Goal: Find specific page/section: Find specific page/section

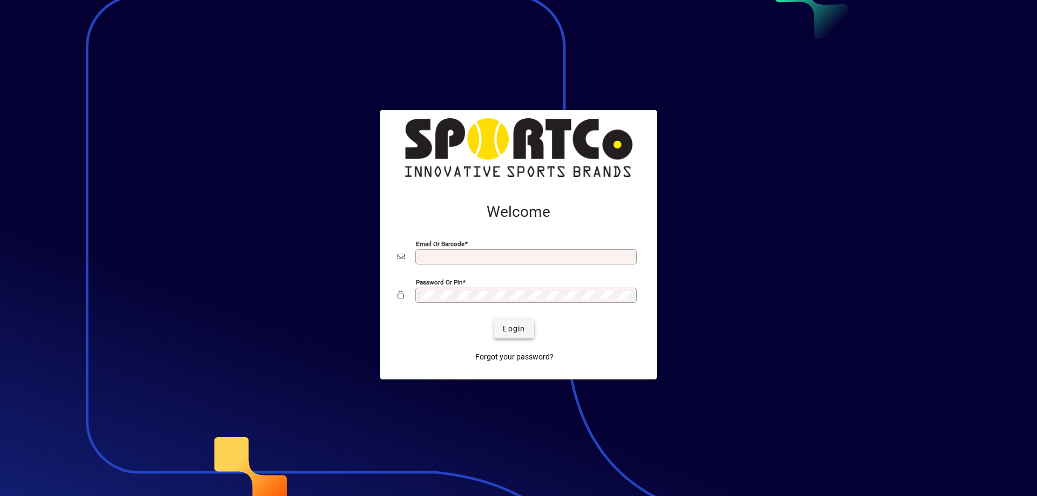
type input "**********"
click at [505, 334] on span "Login" at bounding box center [514, 329] width 22 height 11
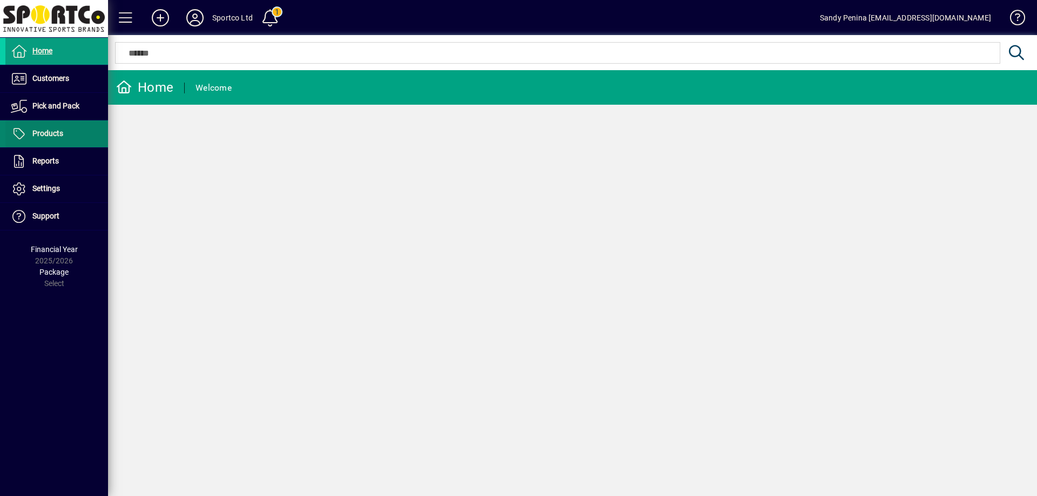
click at [51, 131] on span "Products" at bounding box center [47, 133] width 31 height 9
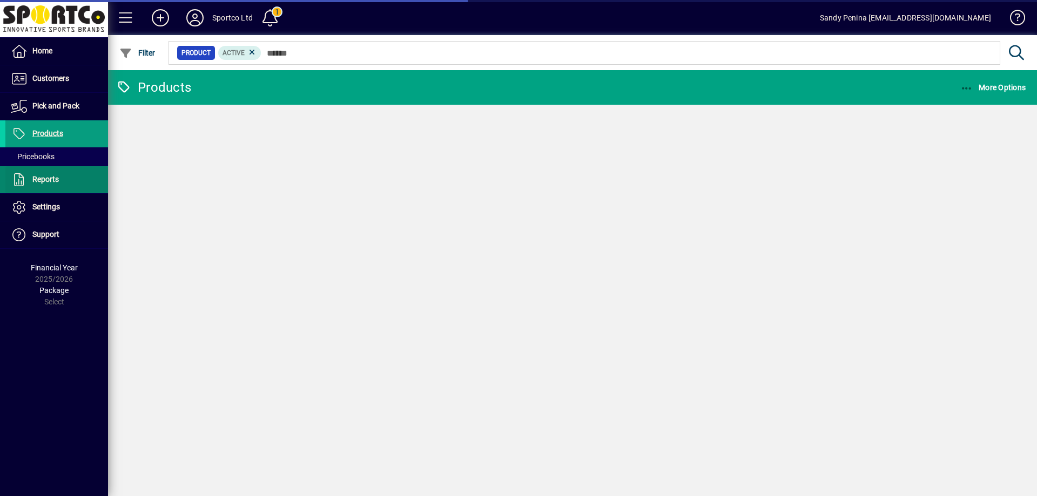
click at [44, 179] on span "Reports" at bounding box center [45, 179] width 26 height 9
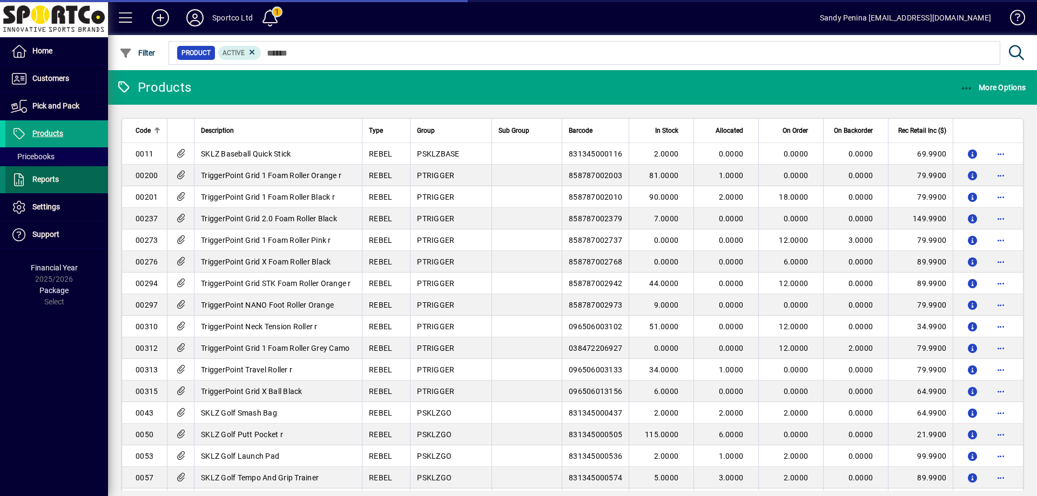
click at [44, 179] on span "Reports" at bounding box center [45, 179] width 26 height 9
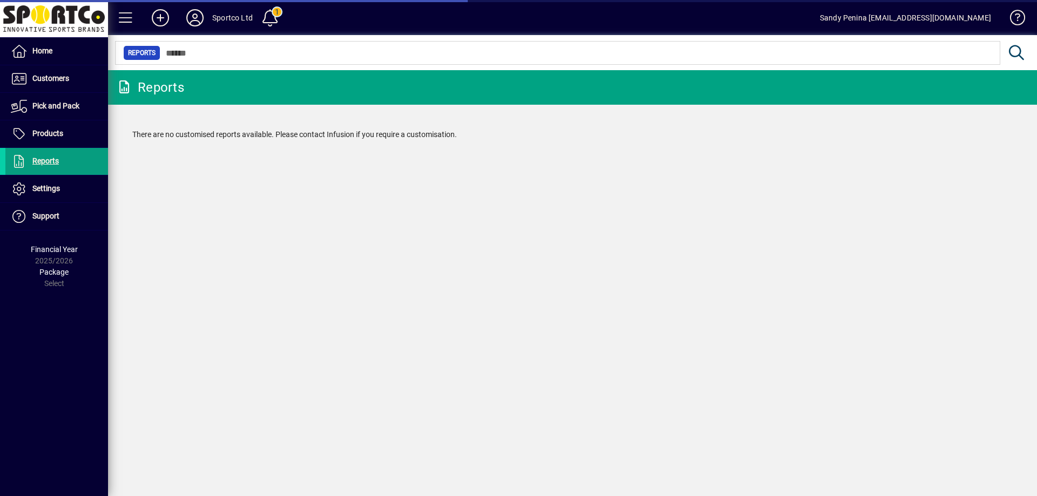
click at [50, 175] on li "Reports" at bounding box center [54, 162] width 108 height 28
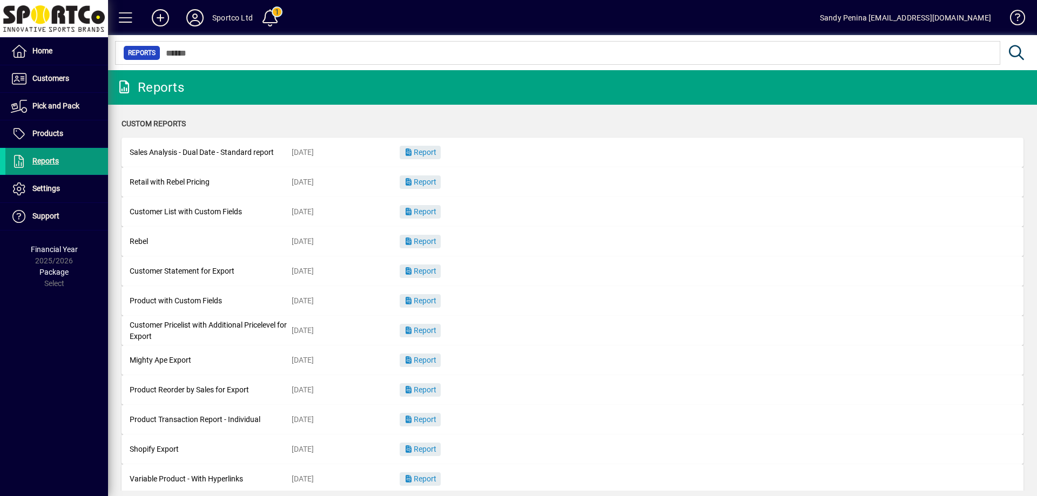
click at [54, 153] on span at bounding box center [56, 162] width 103 height 26
drag, startPoint x: 53, startPoint y: 134, endPoint x: 148, endPoint y: 134, distance: 95.1
click at [53, 134] on span "Products" at bounding box center [47, 133] width 31 height 9
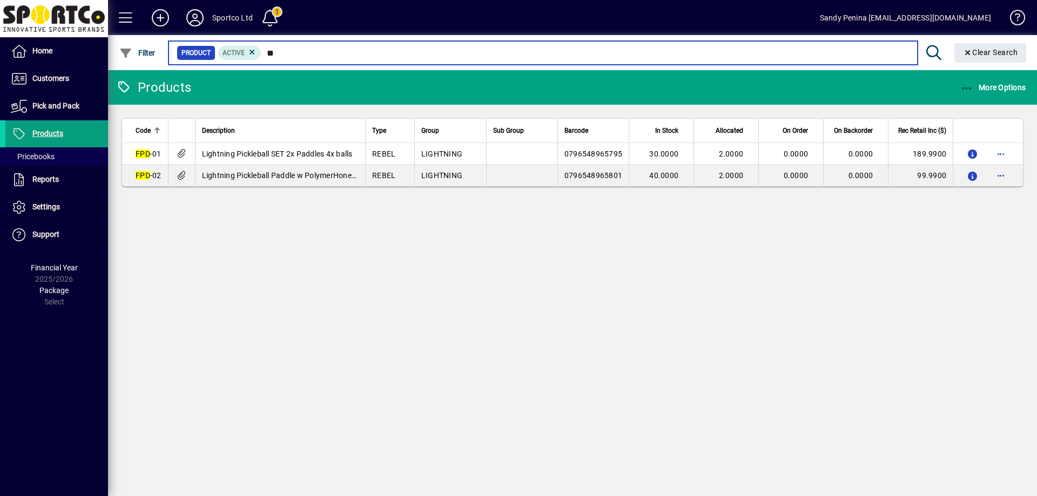
type input "*"
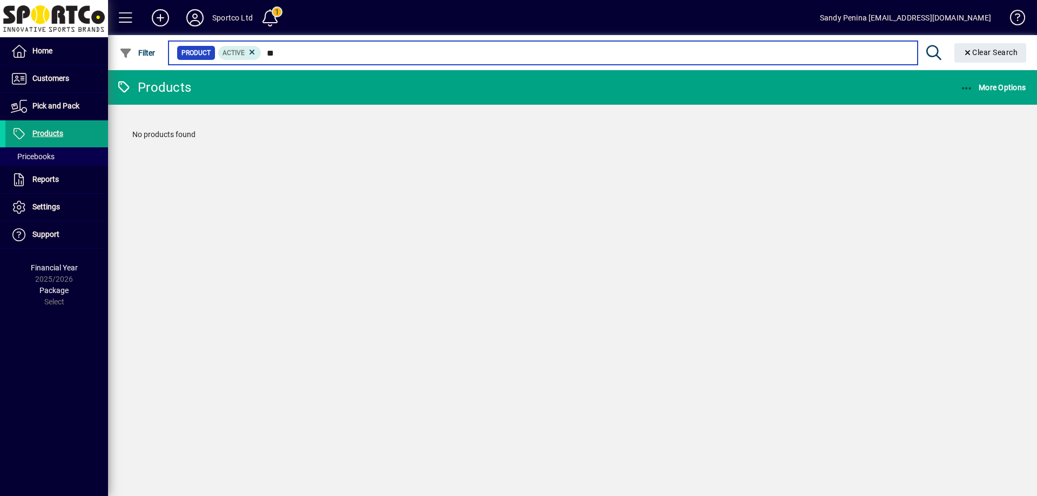
type input "*"
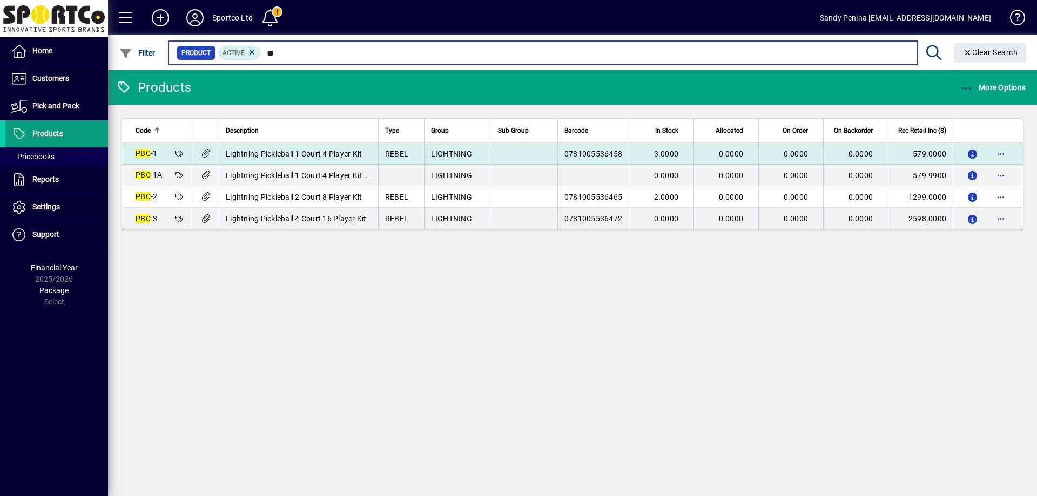
type input "*"
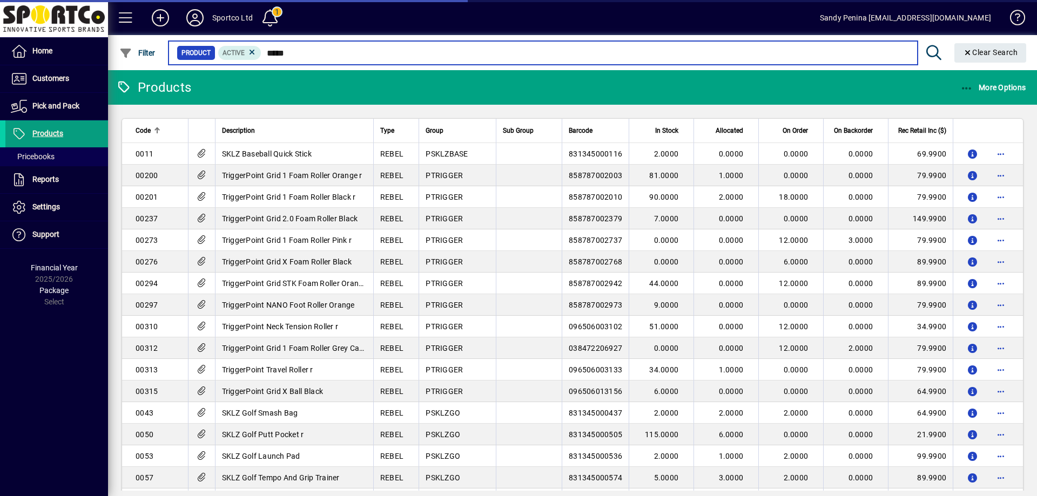
type input "******"
